Goal: Obtain resource: Obtain resource

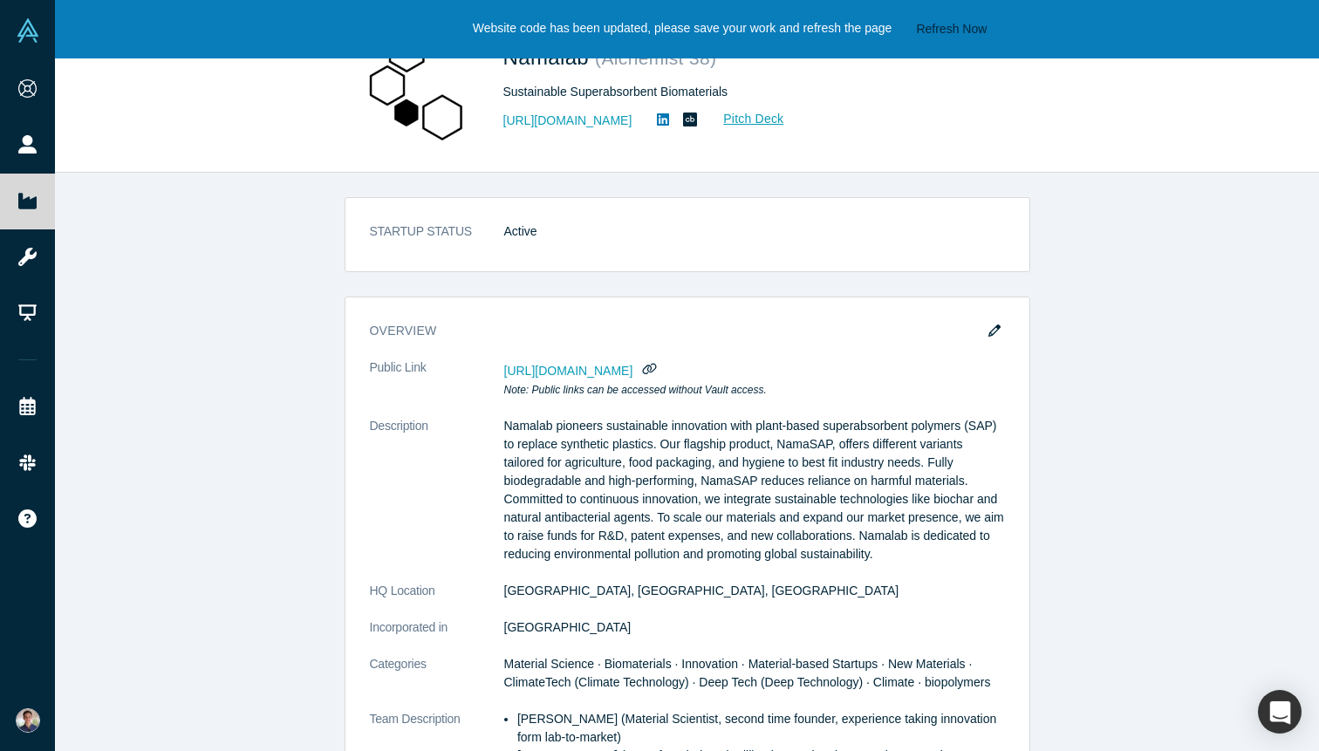
click at [237, 256] on div "STARTUP STATUS Active overview Public Link [URL][DOMAIN_NAME] Note: Public link…" at bounding box center [687, 462] width 1264 height 578
click at [959, 30] on button "Refresh Now" at bounding box center [951, 29] width 83 height 22
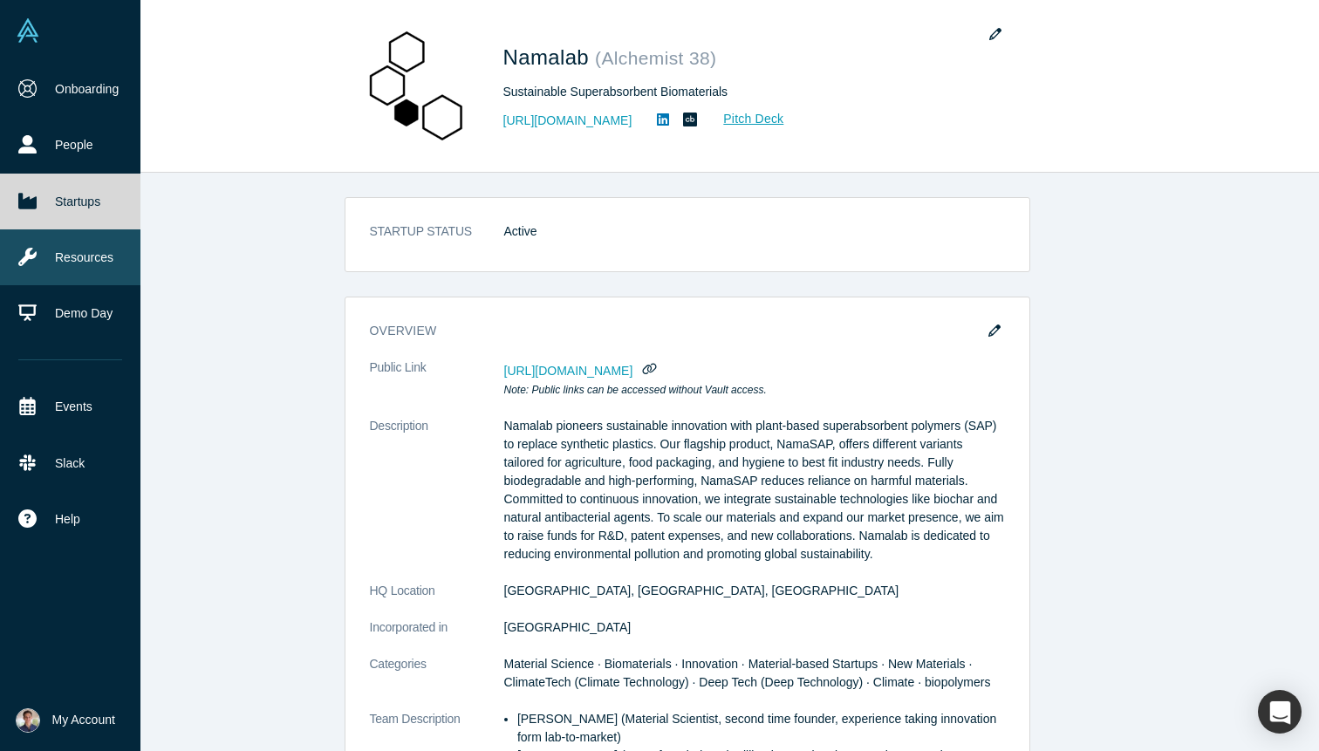
click at [81, 249] on link "Resources" at bounding box center [70, 257] width 140 height 56
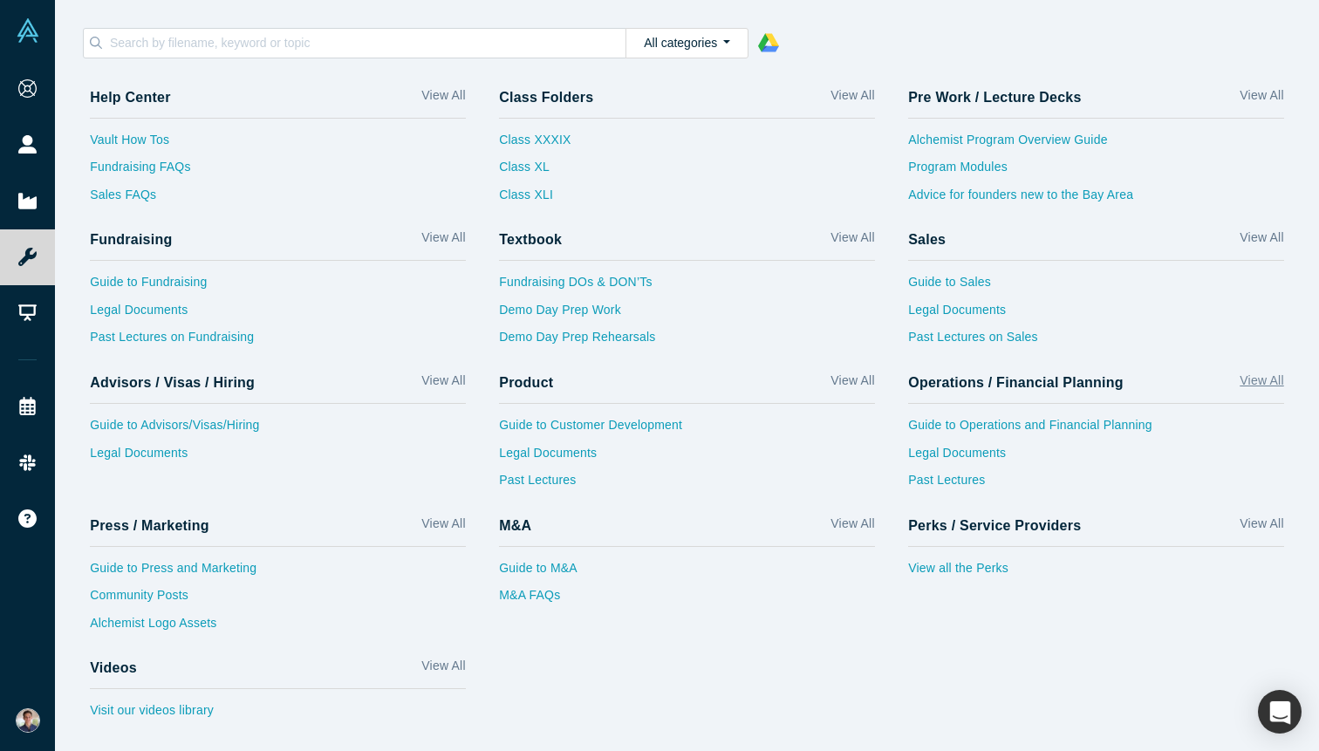
click at [1270, 383] on link "View All" at bounding box center [1261, 384] width 44 height 25
